Goal: Information Seeking & Learning: Learn about a topic

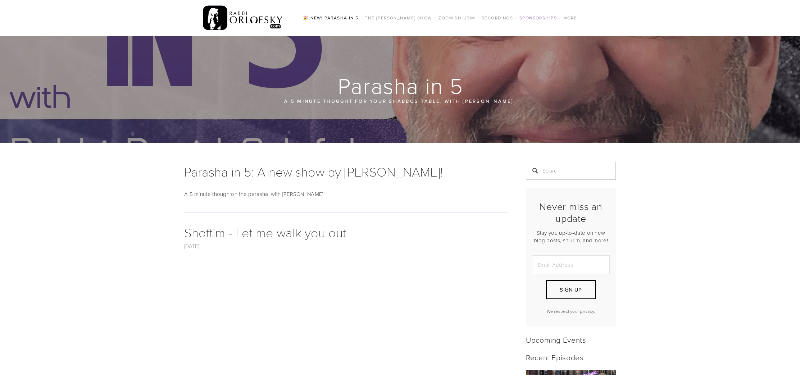
click at [541, 19] on link "Sponsorships" at bounding box center [538, 17] width 42 height 9
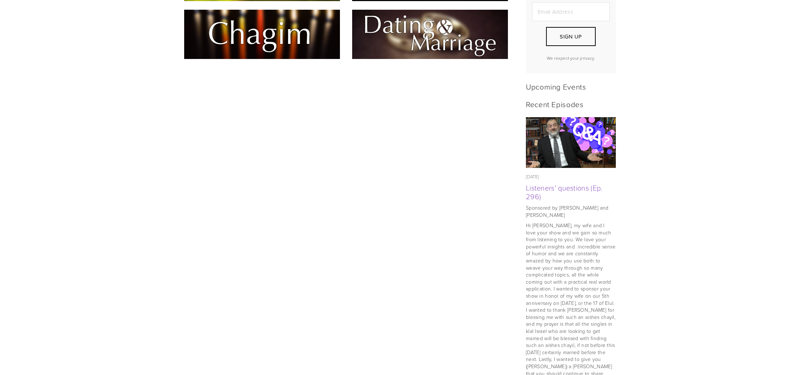
scroll to position [96, 0]
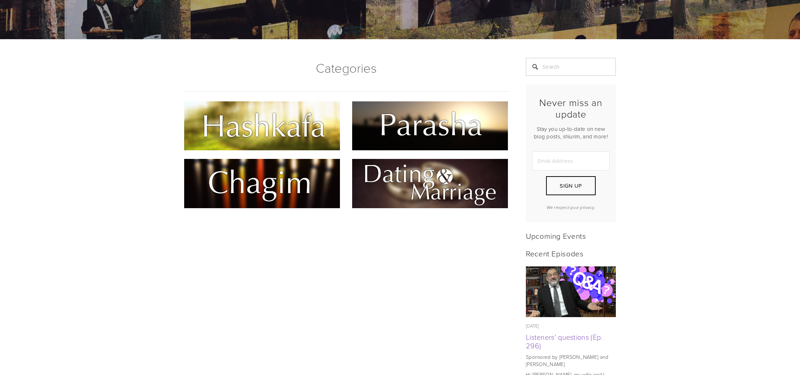
click at [320, 118] on img at bounding box center [262, 125] width 156 height 49
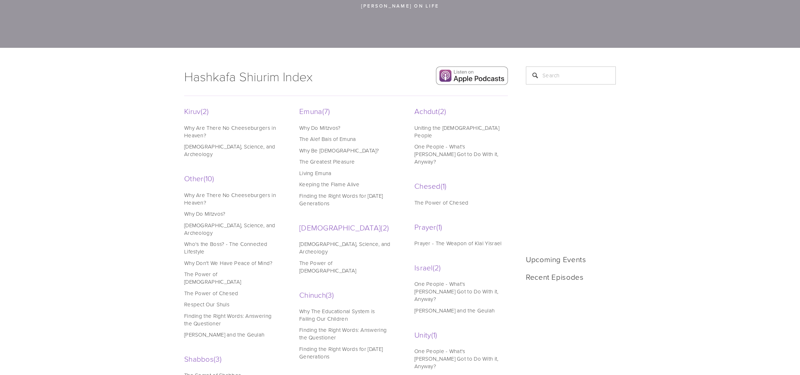
scroll to position [168, 0]
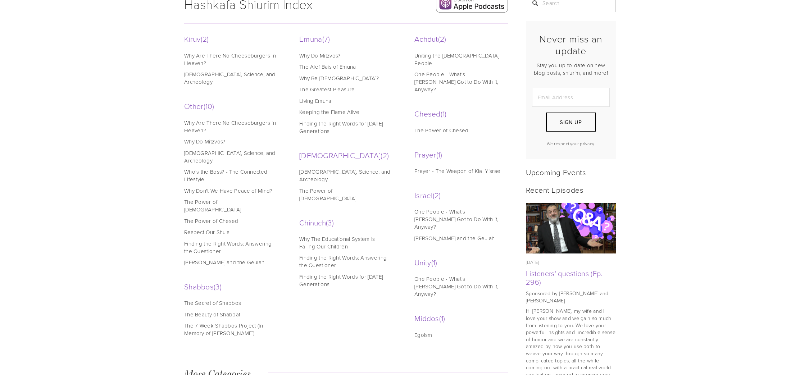
click at [253, 149] on link "Tanach, Science, and Archeology" at bounding box center [230, 156] width 92 height 15
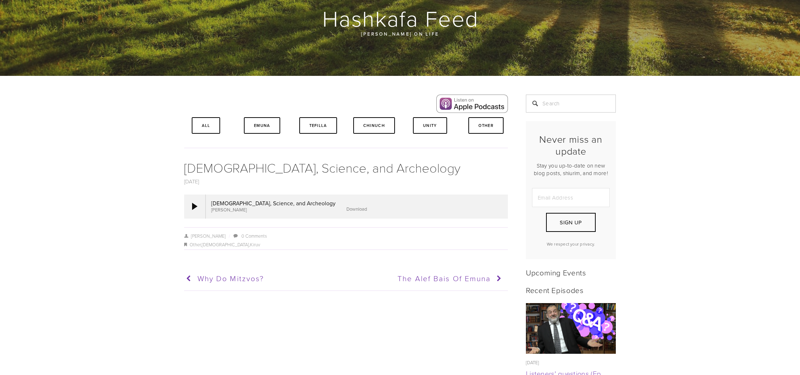
scroll to position [134, 0]
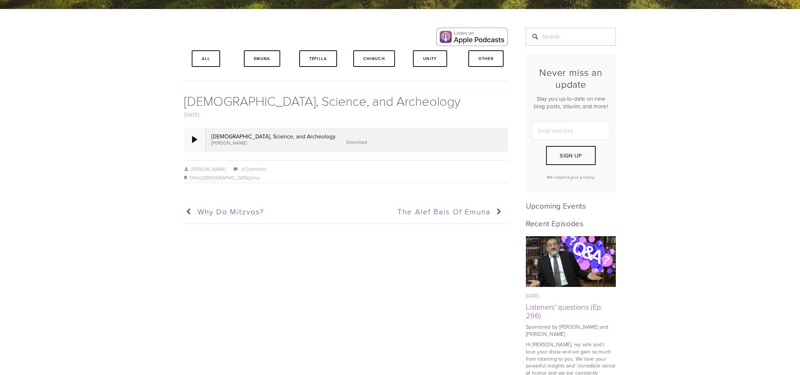
click at [194, 145] on div at bounding box center [195, 140] width 22 height 24
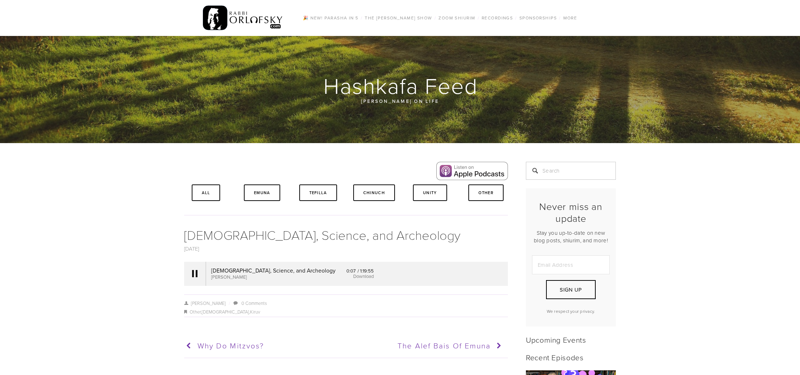
scroll to position [45, 0]
